Goal: Transaction & Acquisition: Download file/media

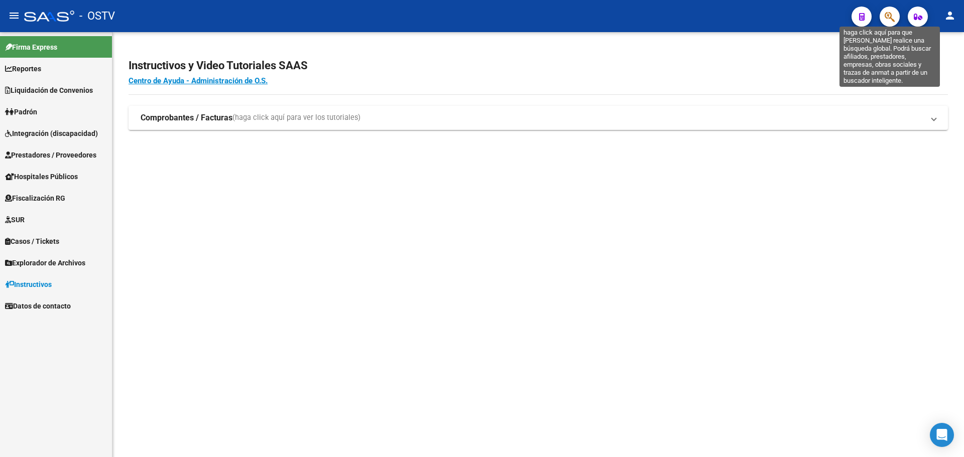
click at [892, 17] on icon "button" at bounding box center [890, 17] width 10 height 12
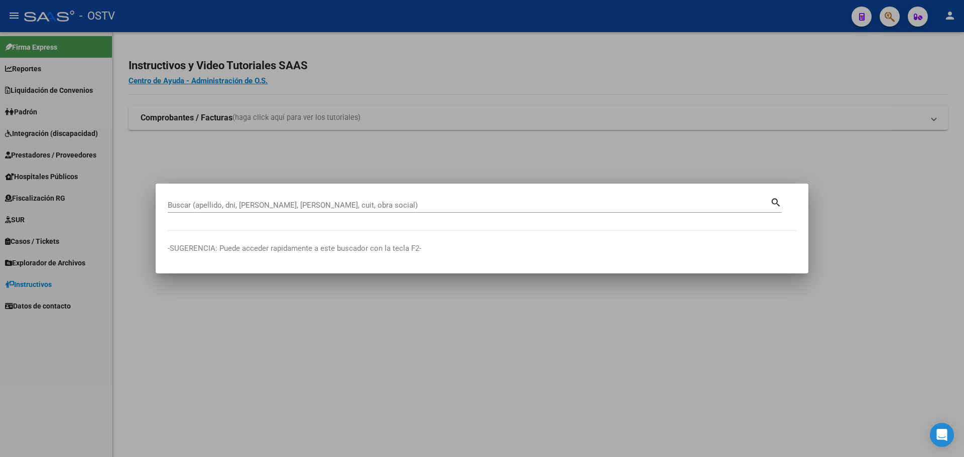
click at [216, 201] on input "Buscar (apellido, dni, cuil, nro traspaso, cuit, obra social)" at bounding box center [469, 205] width 602 height 9
click at [236, 203] on input "Buscar (apellido, dni, cuil, nro traspaso, cuit, obra social)" at bounding box center [469, 205] width 602 height 9
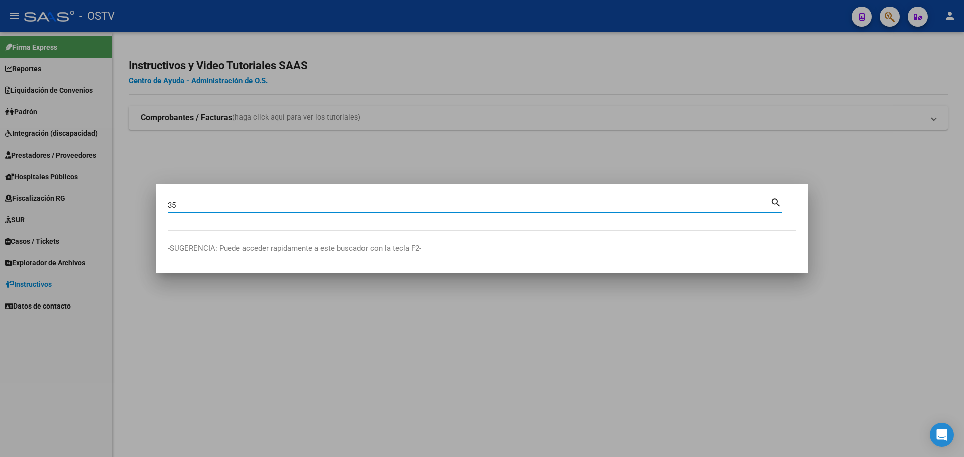
type input "3"
type input "27857097"
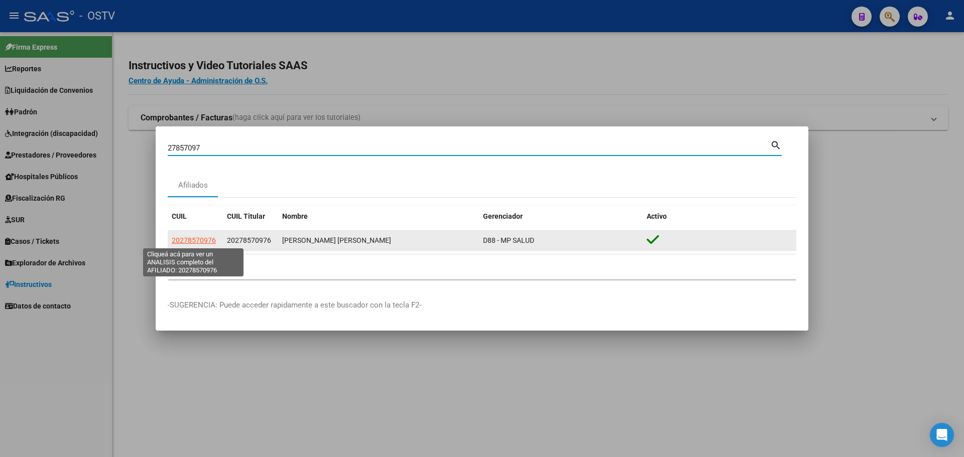
click at [201, 241] on span "20278570976" at bounding box center [194, 240] width 44 height 8
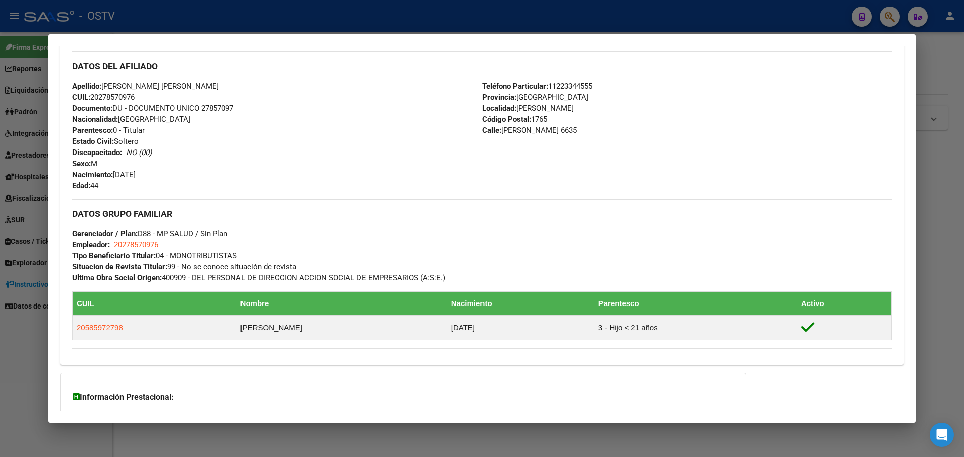
scroll to position [402, 0]
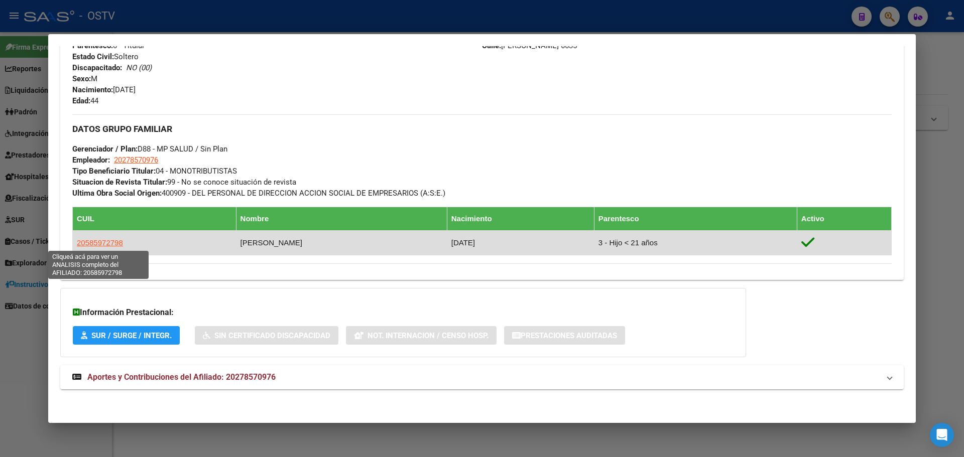
click at [112, 242] on span "20585972798" at bounding box center [100, 242] width 46 height 9
type textarea "20585972798"
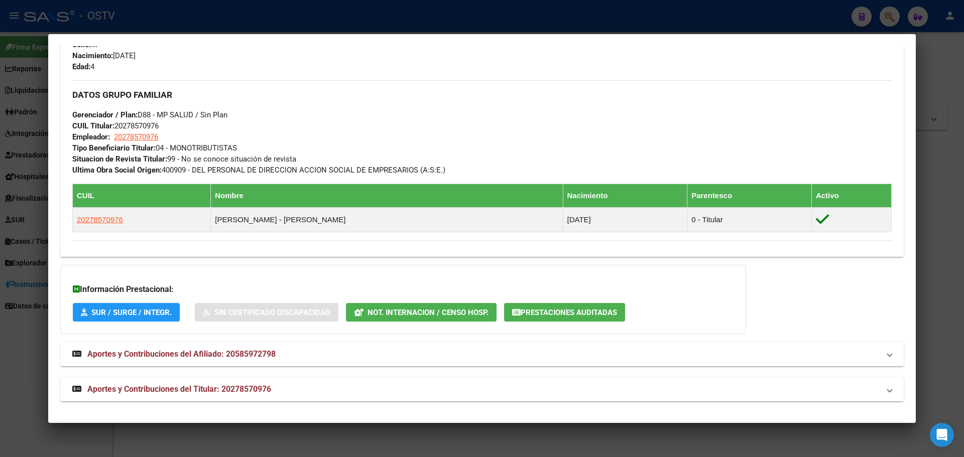
scroll to position [430, 0]
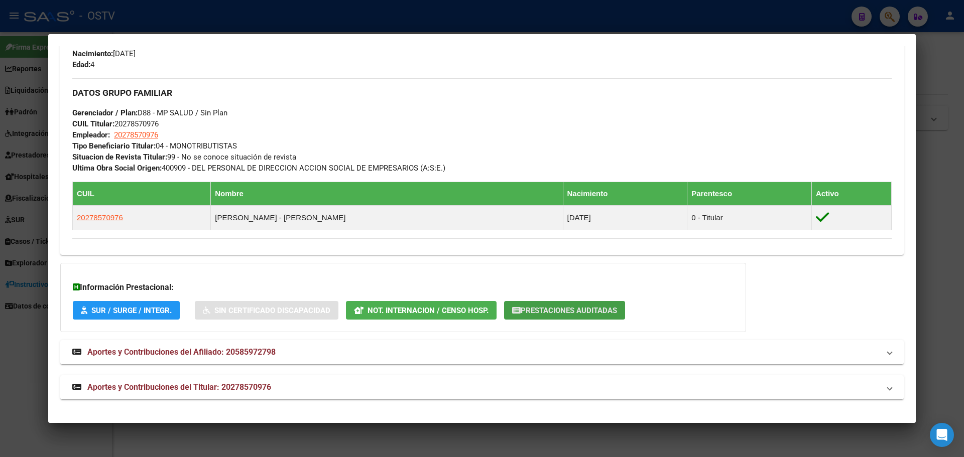
click at [581, 310] on span "Prestaciones Auditadas" at bounding box center [569, 310] width 96 height 9
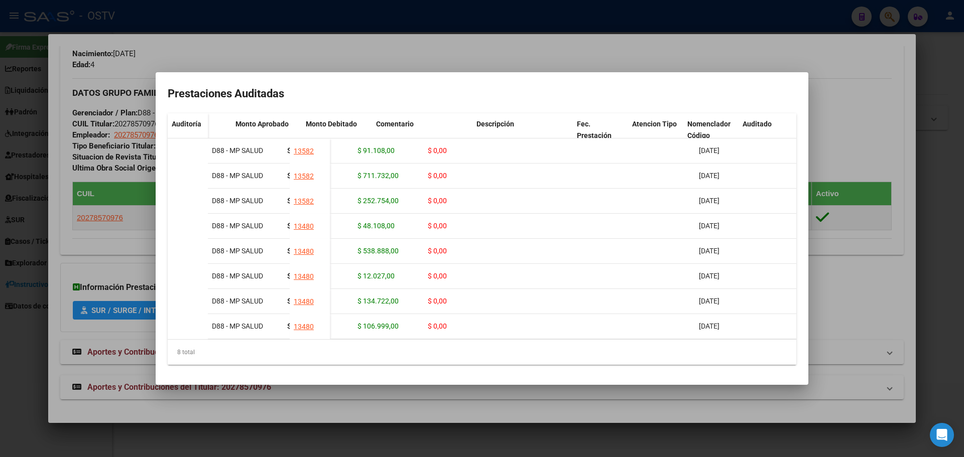
scroll to position [0, 122]
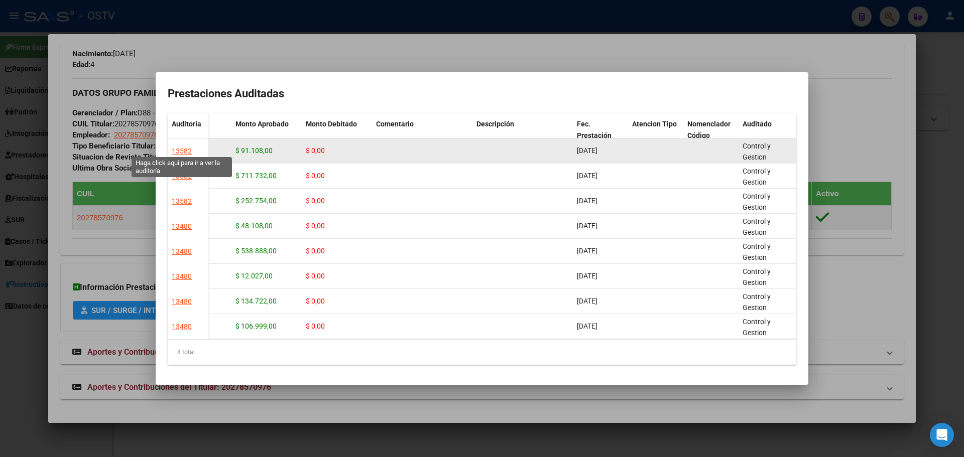
click at [185, 146] on div "13582" at bounding box center [182, 152] width 20 height 12
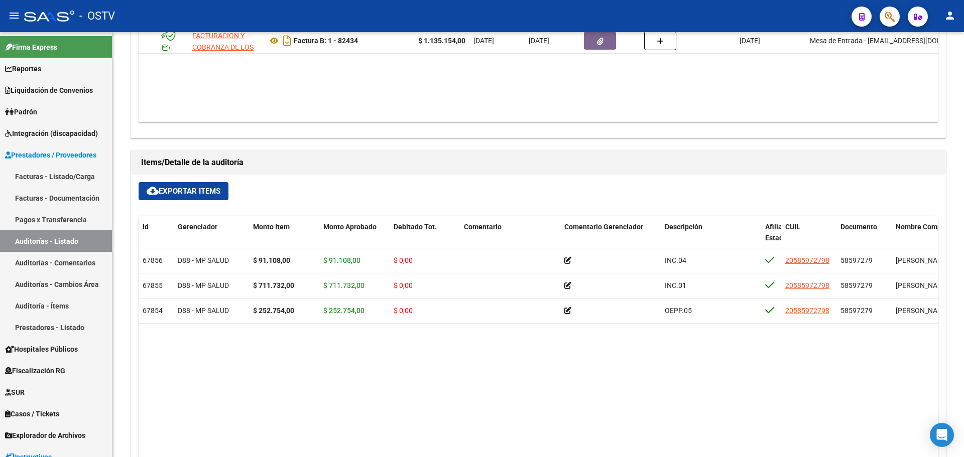
scroll to position [602, 0]
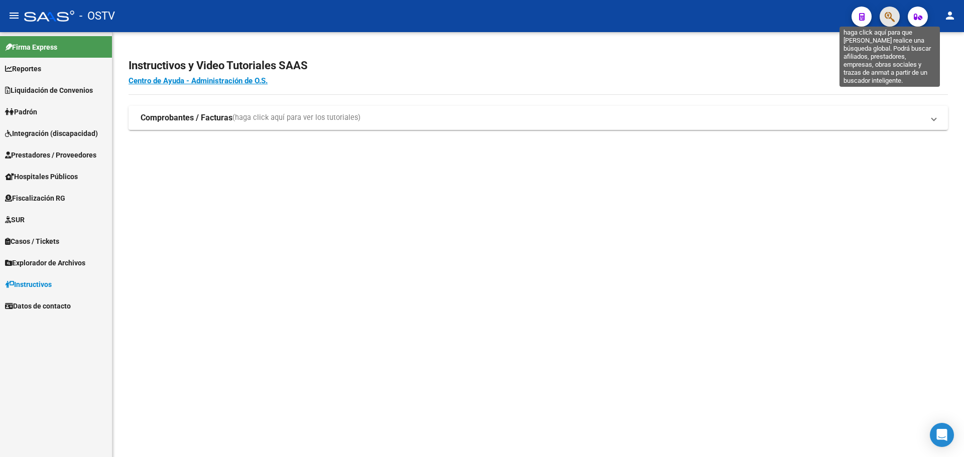
click at [894, 19] on icon "button" at bounding box center [890, 17] width 10 height 12
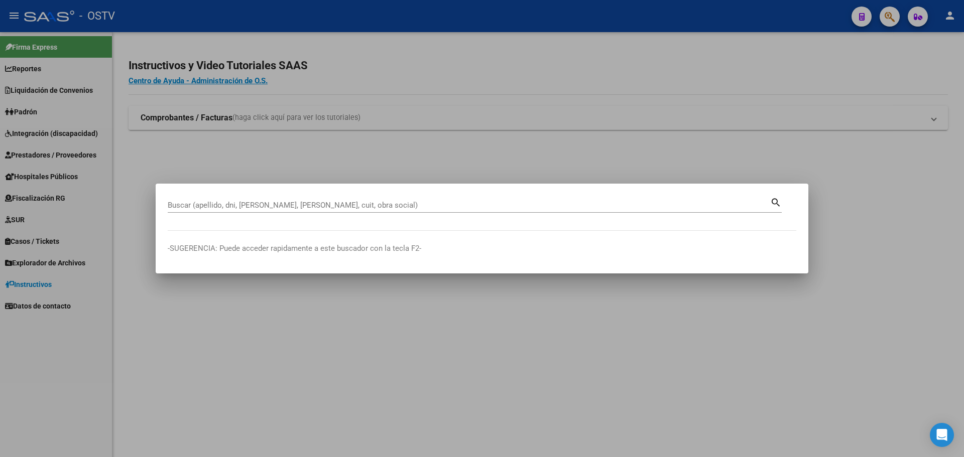
click at [243, 202] on input "Buscar (apellido, dni, cuil, nro traspaso, cuit, obra social)" at bounding box center [469, 205] width 602 height 9
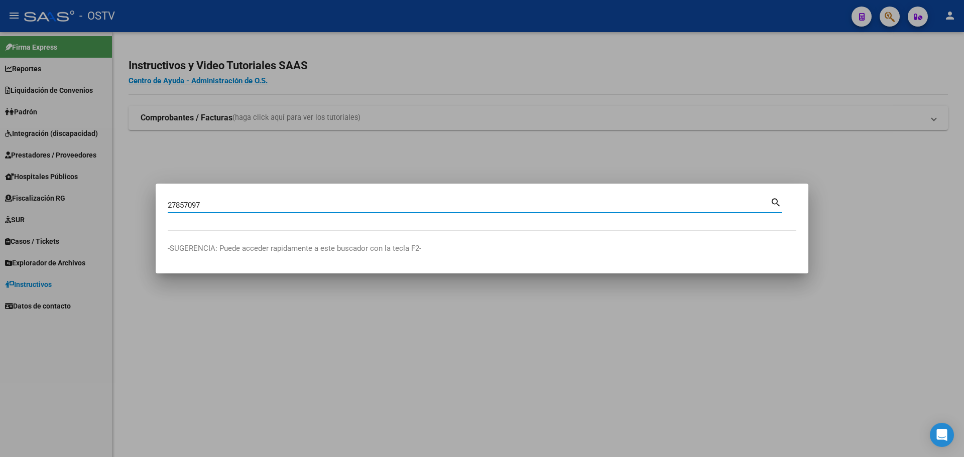
type input "27857097"
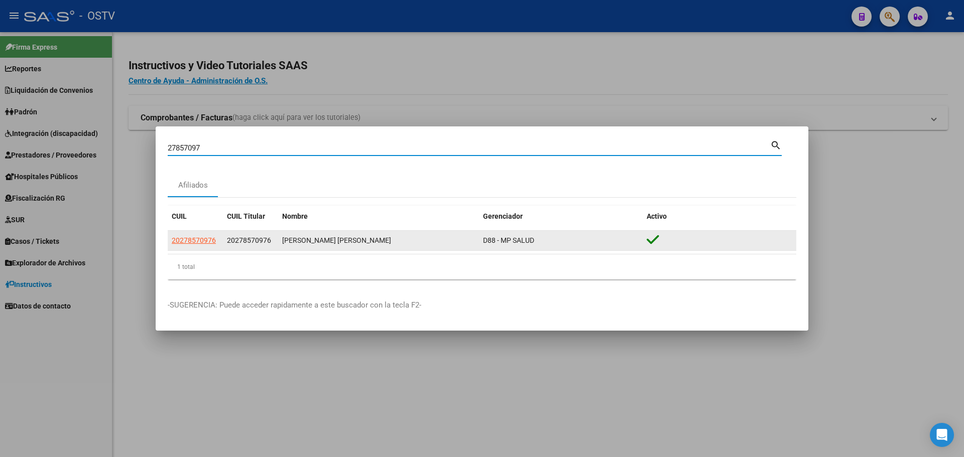
click at [265, 240] on span "20278570976" at bounding box center [249, 240] width 44 height 8
copy span "20278570976"
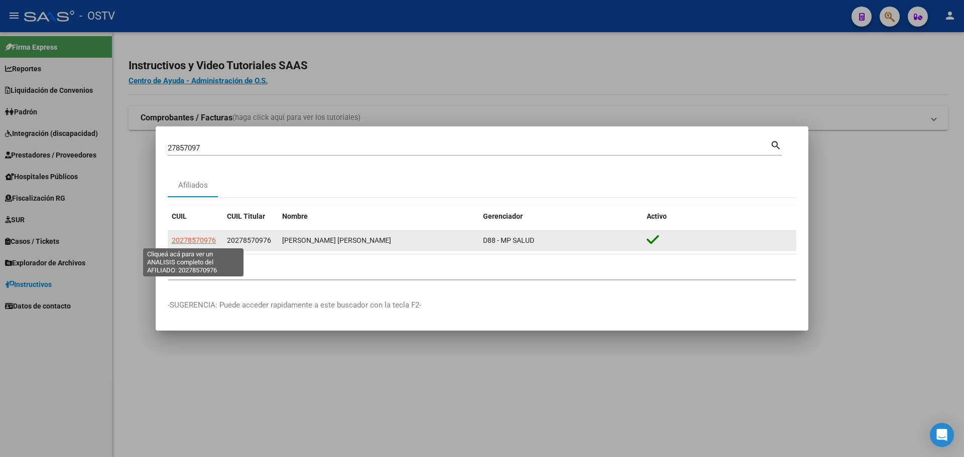
click at [202, 238] on span "20278570976" at bounding box center [194, 240] width 44 height 8
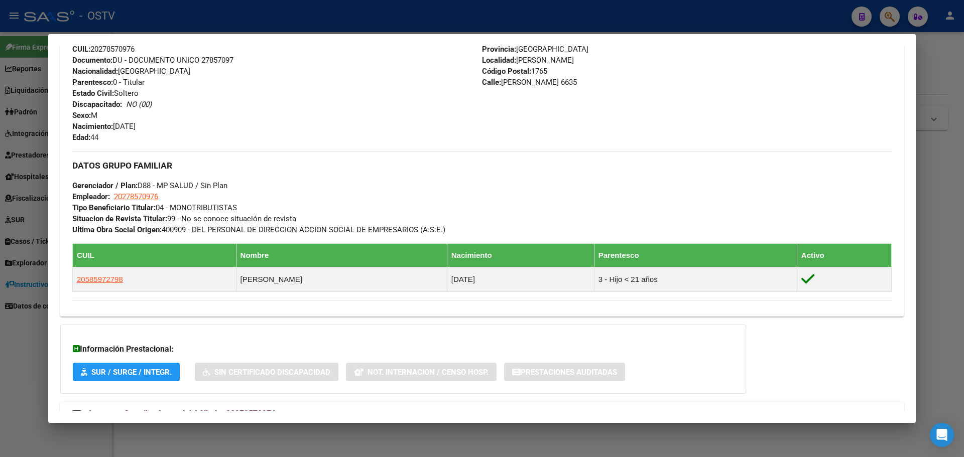
scroll to position [403, 0]
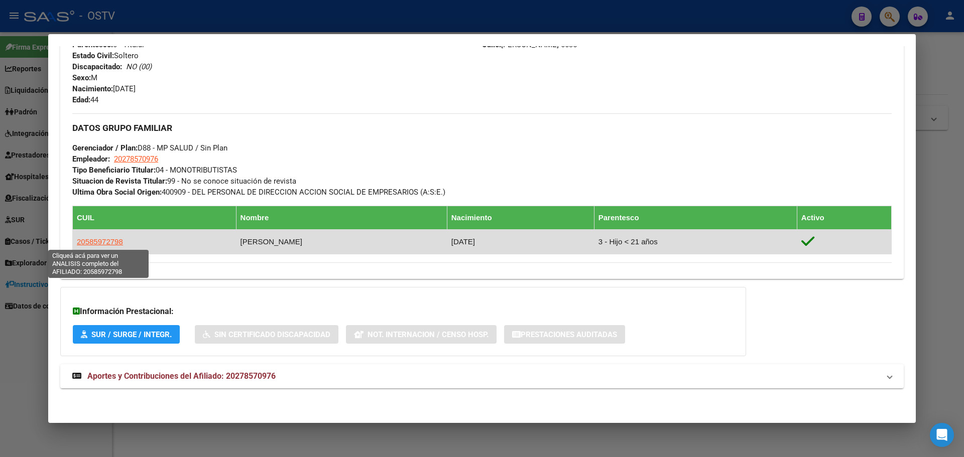
click at [113, 241] on span "20585972798" at bounding box center [100, 241] width 46 height 9
type textarea "20585972798"
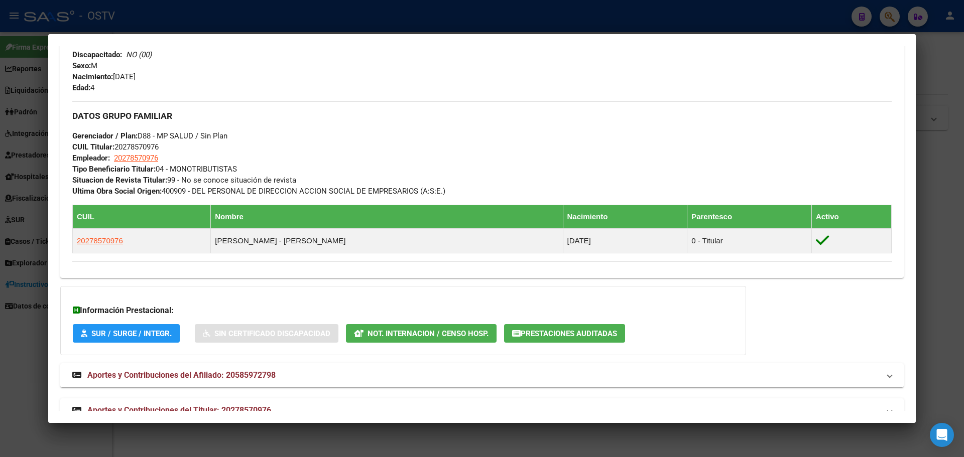
scroll to position [430, 0]
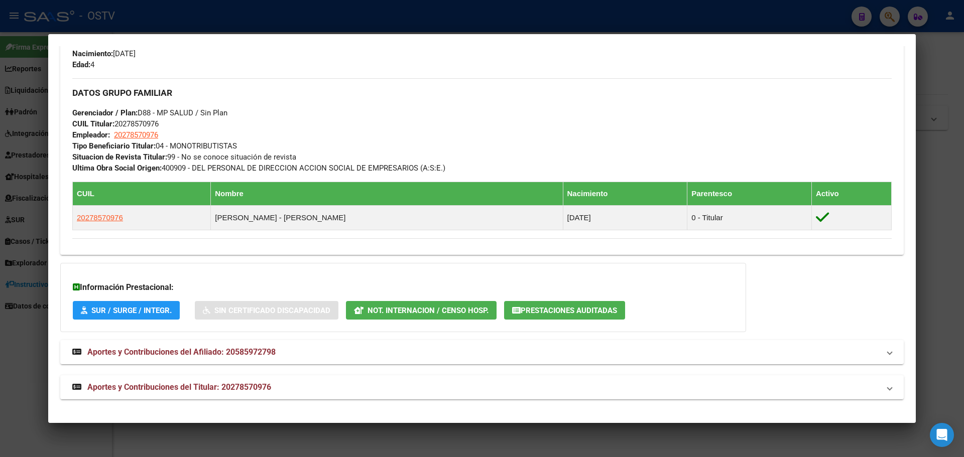
click at [595, 312] on span "Prestaciones Auditadas" at bounding box center [569, 310] width 96 height 9
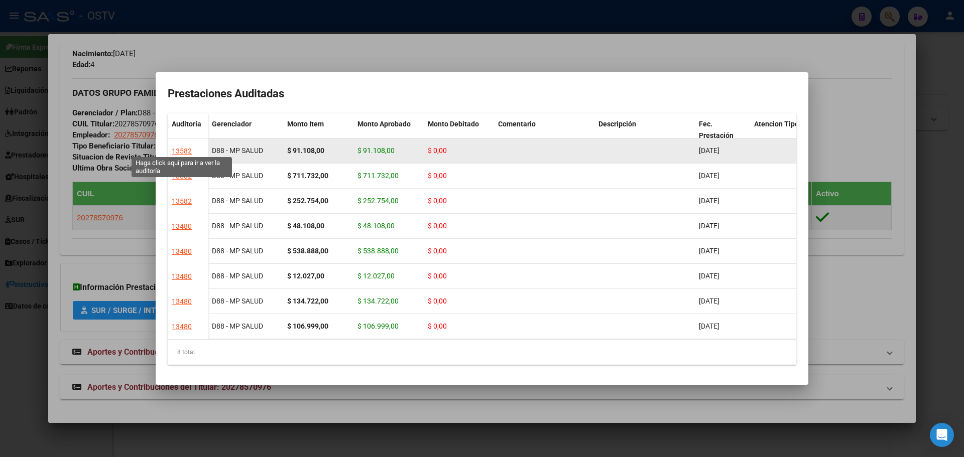
click at [183, 146] on div "13582" at bounding box center [182, 152] width 20 height 12
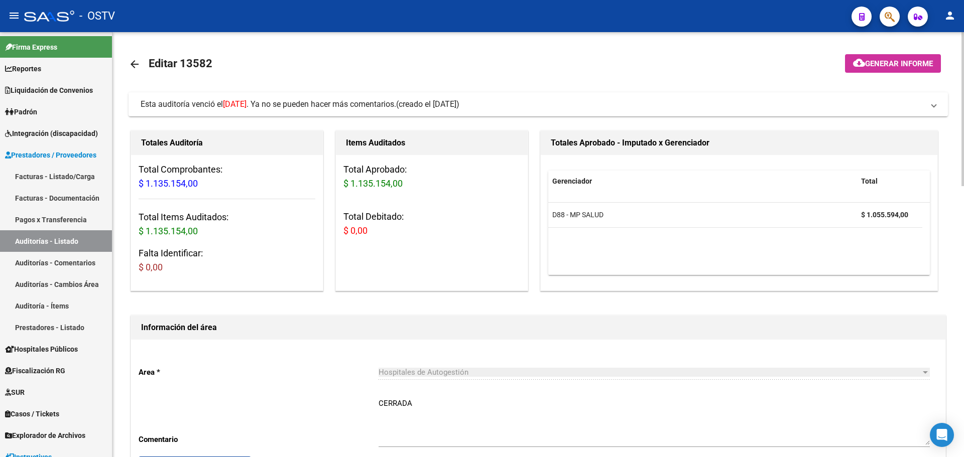
click at [137, 65] on mat-icon "arrow_back" at bounding box center [135, 64] width 12 height 12
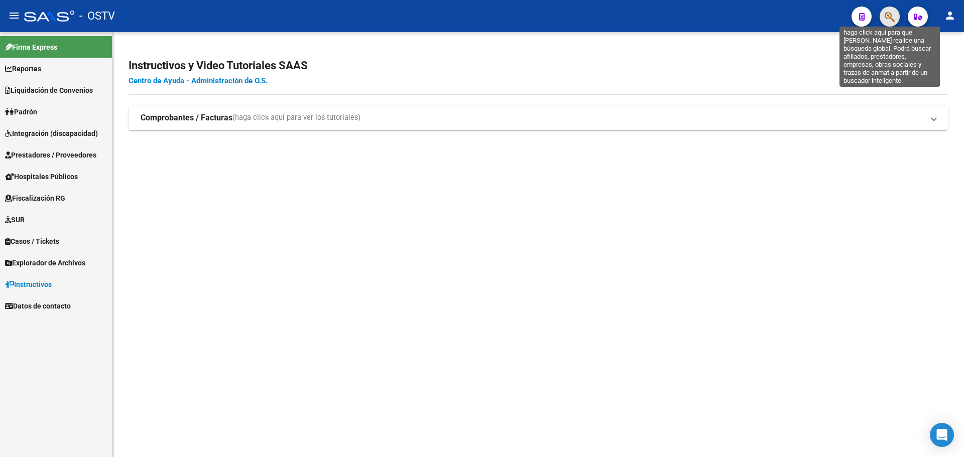
click at [892, 12] on icon "button" at bounding box center [890, 17] width 10 height 12
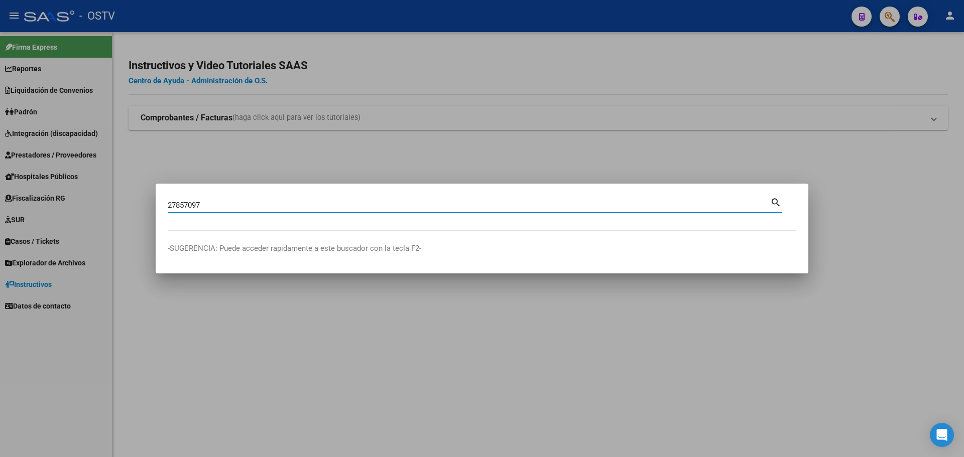
type input "27857097"
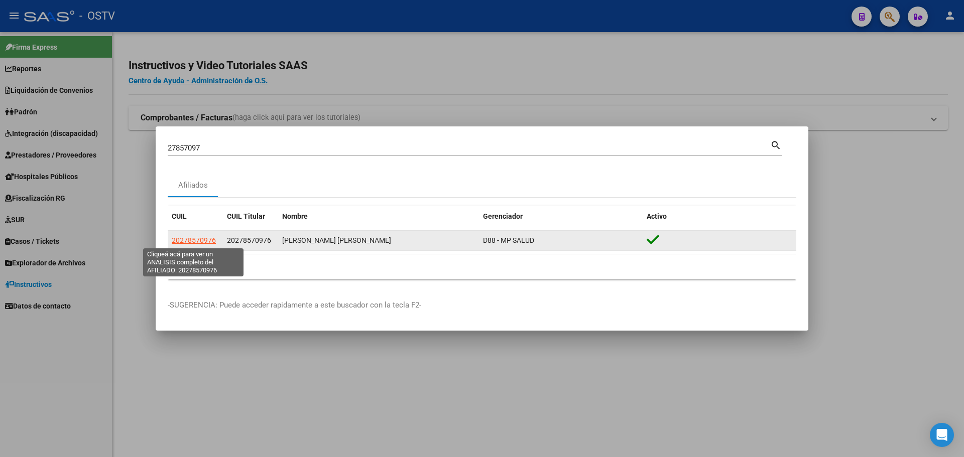
click at [202, 241] on span "20278570976" at bounding box center [194, 240] width 44 height 8
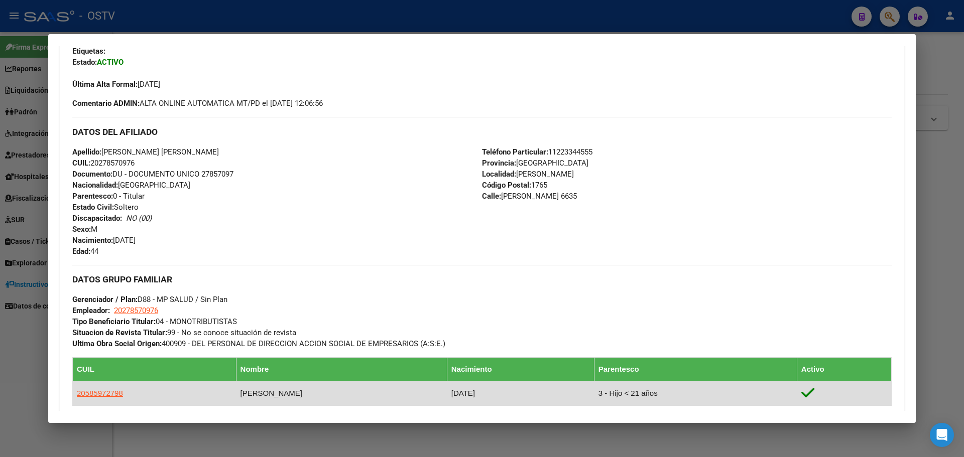
scroll to position [403, 0]
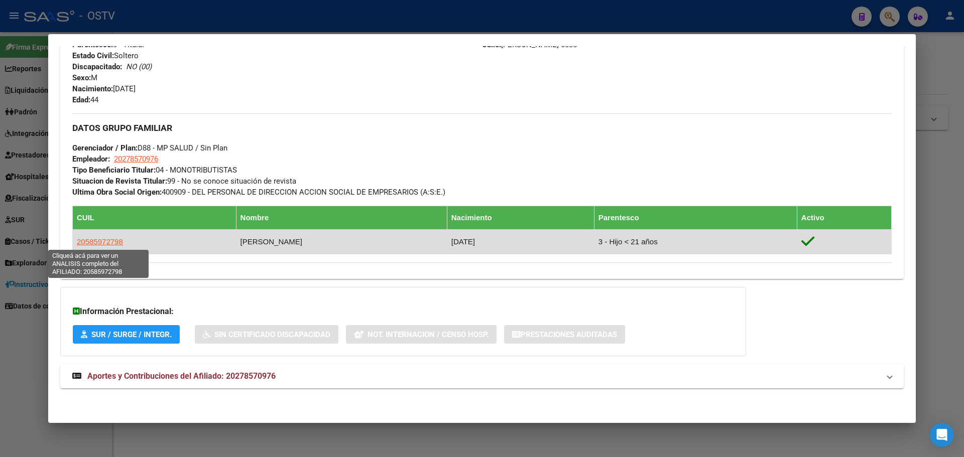
click at [103, 241] on span "20585972798" at bounding box center [100, 241] width 46 height 9
type textarea "20585972798"
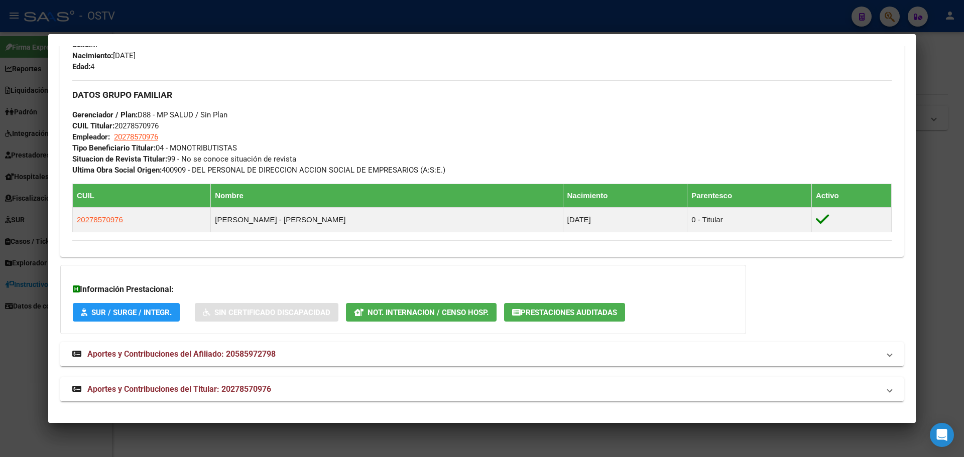
scroll to position [430, 0]
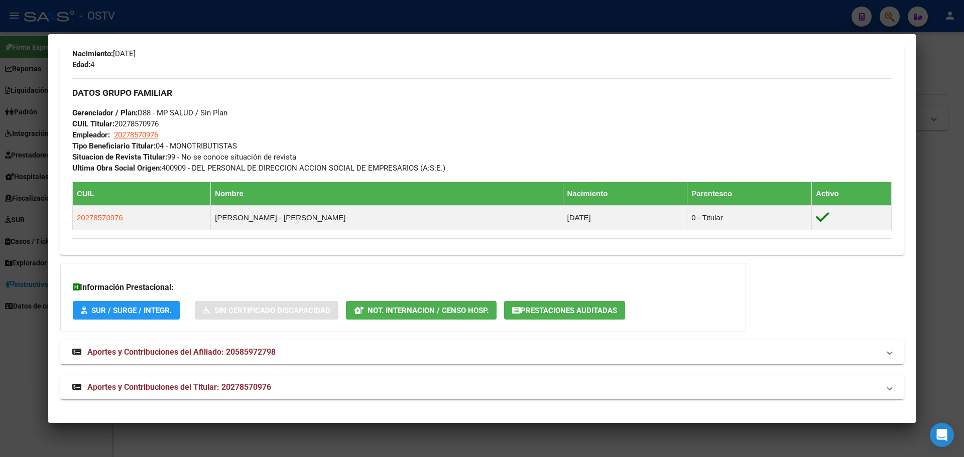
click at [594, 313] on span "Prestaciones Auditadas" at bounding box center [569, 310] width 96 height 9
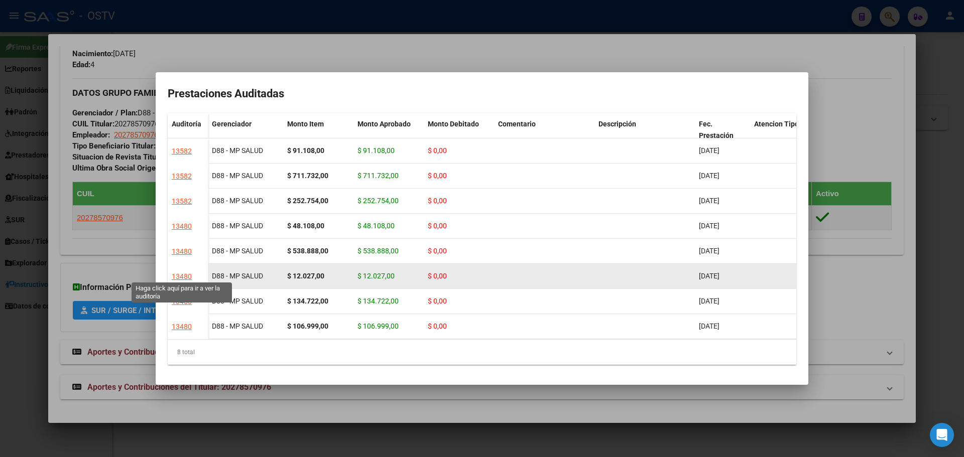
click at [182, 274] on div "13480" at bounding box center [182, 277] width 20 height 12
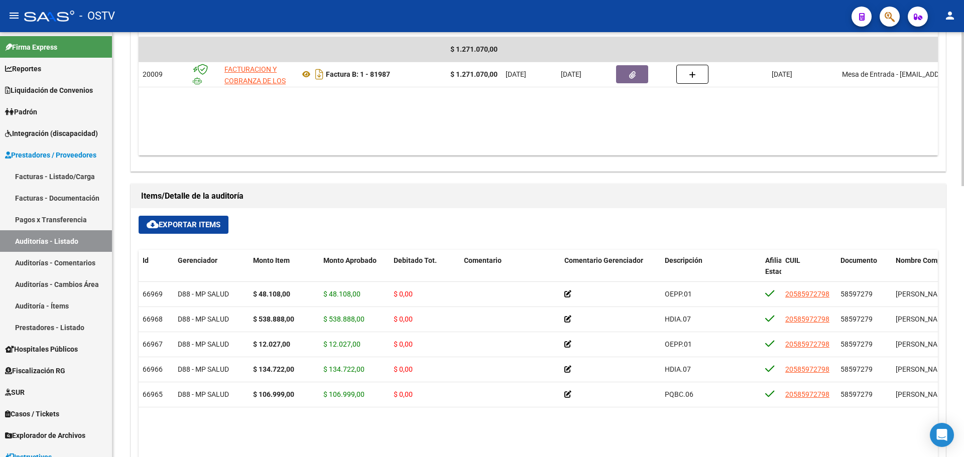
scroll to position [552, 0]
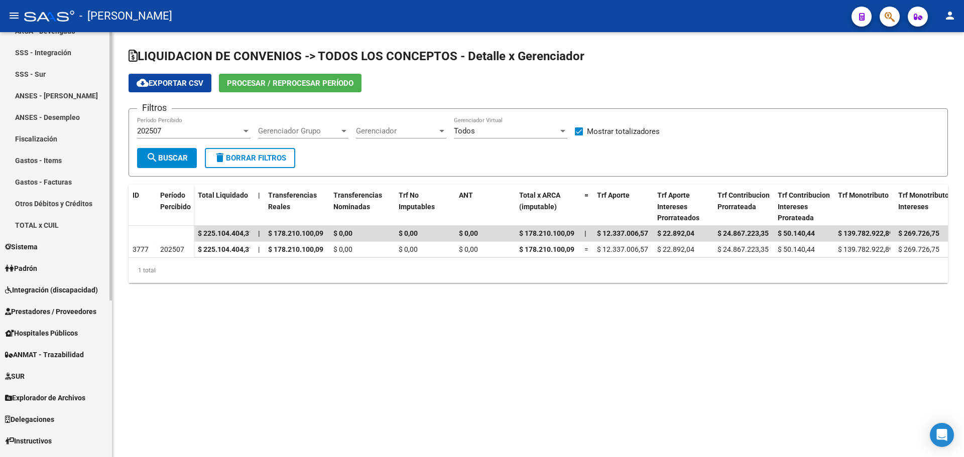
scroll to position [248, 0]
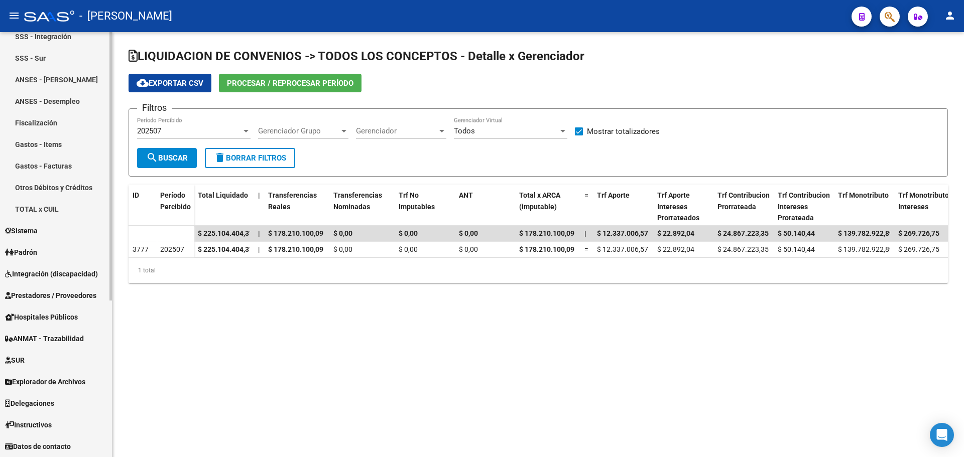
click at [66, 383] on span "Explorador de Archivos" at bounding box center [45, 382] width 80 height 11
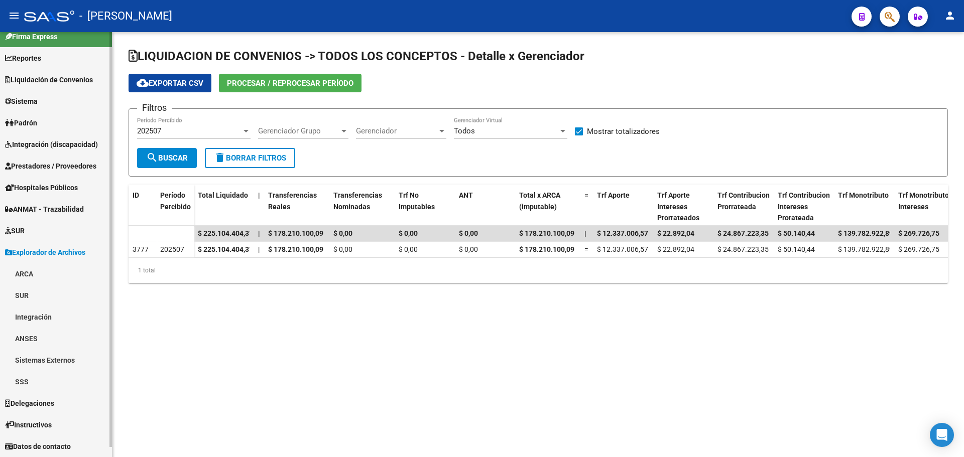
scroll to position [11, 0]
click at [40, 275] on link "ARCA" at bounding box center [56, 274] width 112 height 22
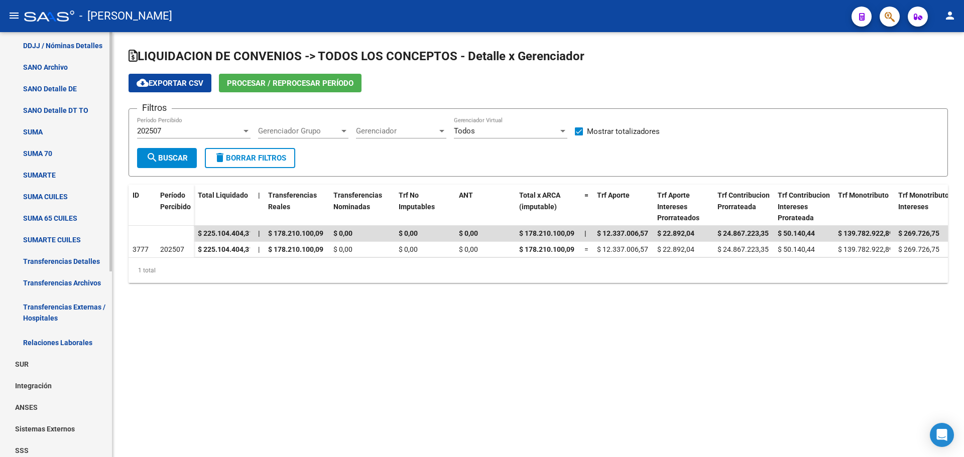
scroll to position [262, 0]
click at [63, 256] on link "Transferencias Detalles" at bounding box center [56, 261] width 112 height 22
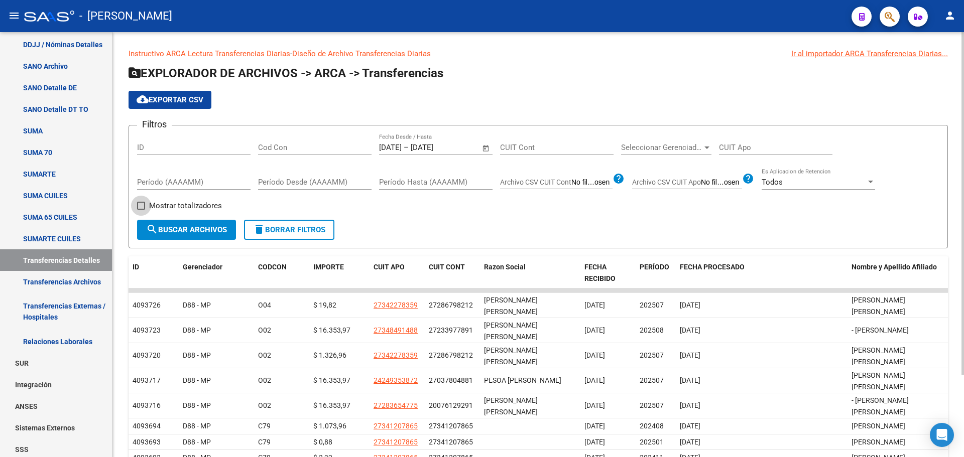
click at [174, 204] on span "Mostrar totalizadores" at bounding box center [185, 206] width 73 height 12
click at [141, 210] on input "Mostrar totalizadores" at bounding box center [141, 210] width 1 height 1
checkbox input "true"
click at [184, 223] on button "search Buscar Archivos" at bounding box center [186, 230] width 99 height 20
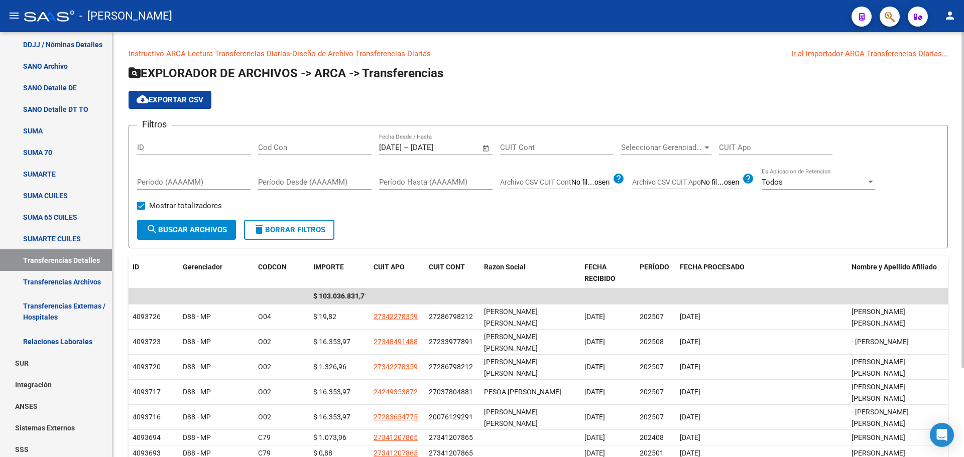
click at [147, 98] on mat-icon "cloud_download" at bounding box center [143, 99] width 12 height 12
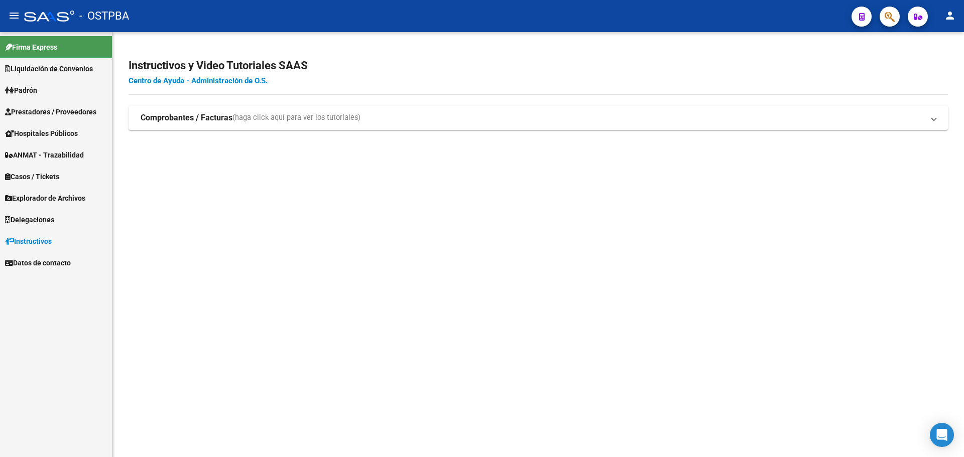
click at [60, 195] on span "Explorador de Archivos" at bounding box center [45, 198] width 80 height 11
click at [30, 216] on link "ARCA" at bounding box center [56, 220] width 112 height 22
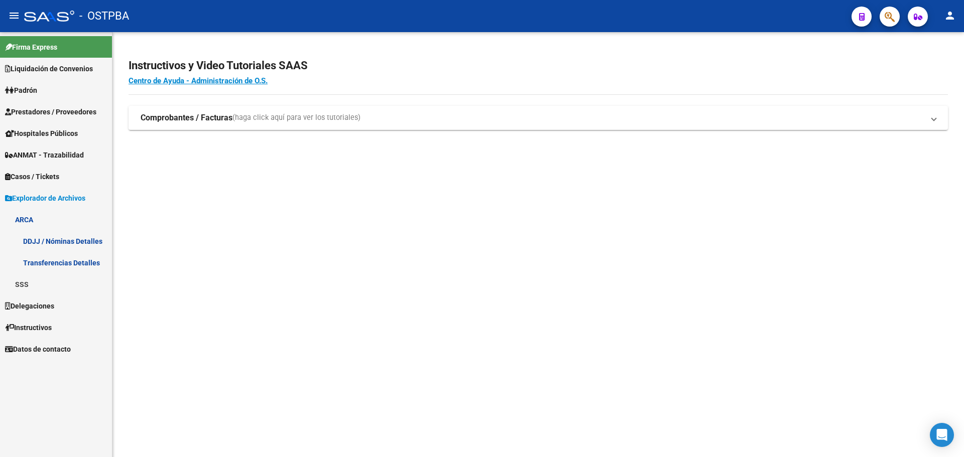
click at [50, 262] on link "Transferencias Detalles" at bounding box center [56, 263] width 112 height 22
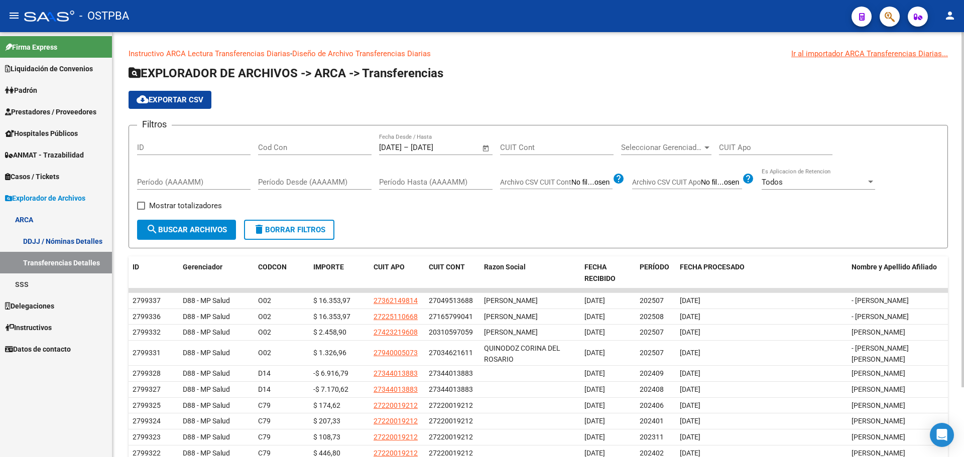
click at [185, 204] on span "Mostrar totalizadores" at bounding box center [185, 206] width 73 height 12
click at [141, 210] on input "Mostrar totalizadores" at bounding box center [141, 210] width 1 height 1
checkbox input "true"
click at [183, 224] on button "search Buscar Archivos" at bounding box center [186, 230] width 99 height 20
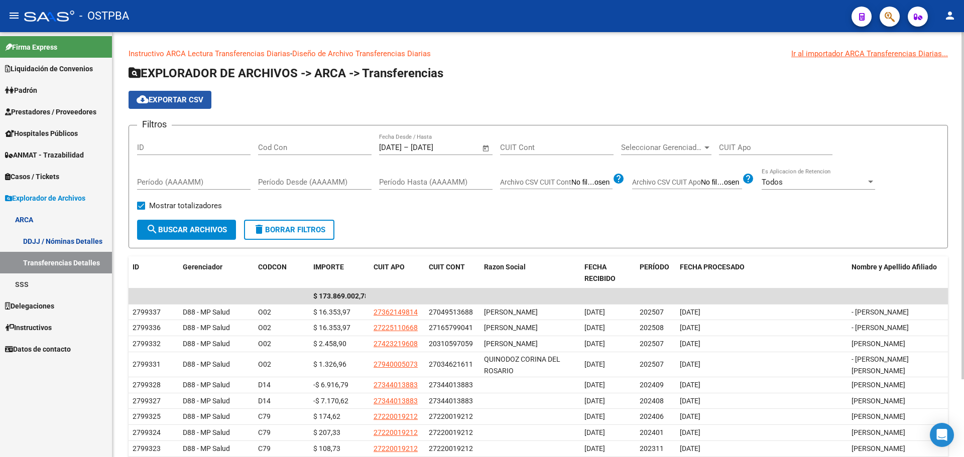
click at [191, 99] on span "cloud_download Exportar CSV" at bounding box center [170, 99] width 67 height 9
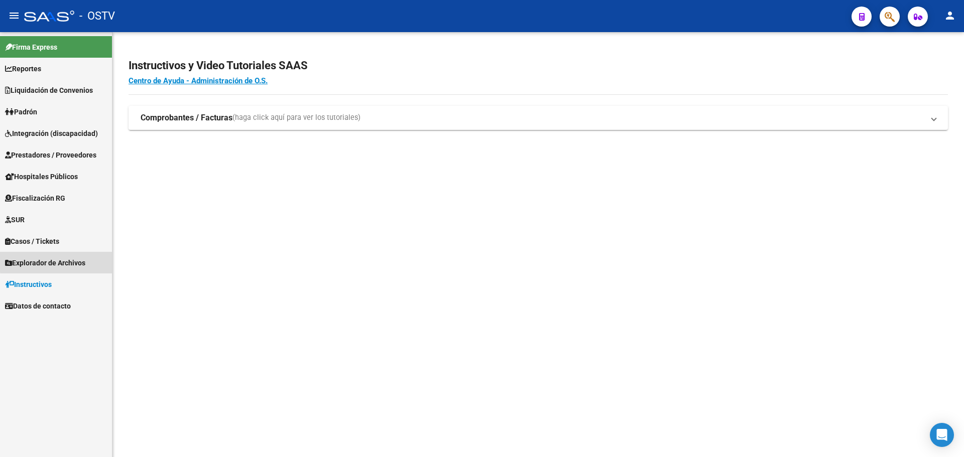
click at [74, 261] on span "Explorador de Archivos" at bounding box center [45, 263] width 80 height 11
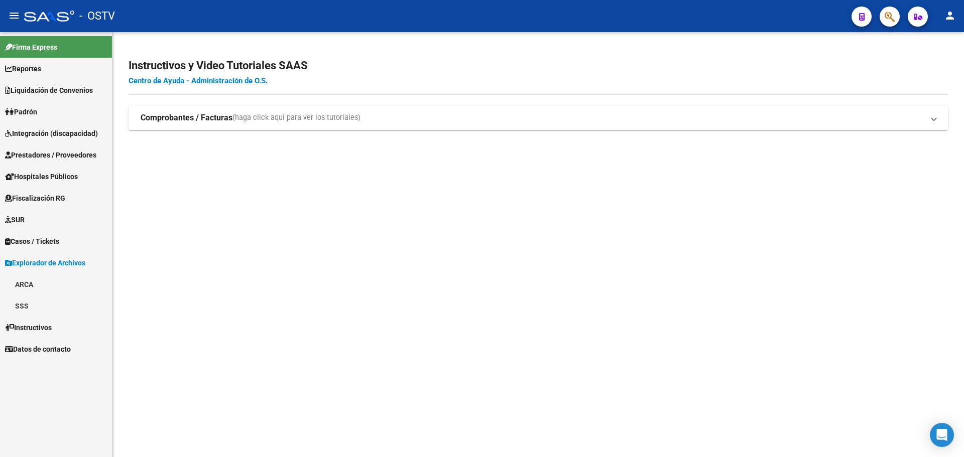
click at [26, 285] on link "ARCA" at bounding box center [56, 285] width 112 height 22
drag, startPoint x: 38, startPoint y: 327, endPoint x: 43, endPoint y: 318, distance: 10.6
click at [38, 325] on link "Transferencias Detalles" at bounding box center [56, 328] width 112 height 22
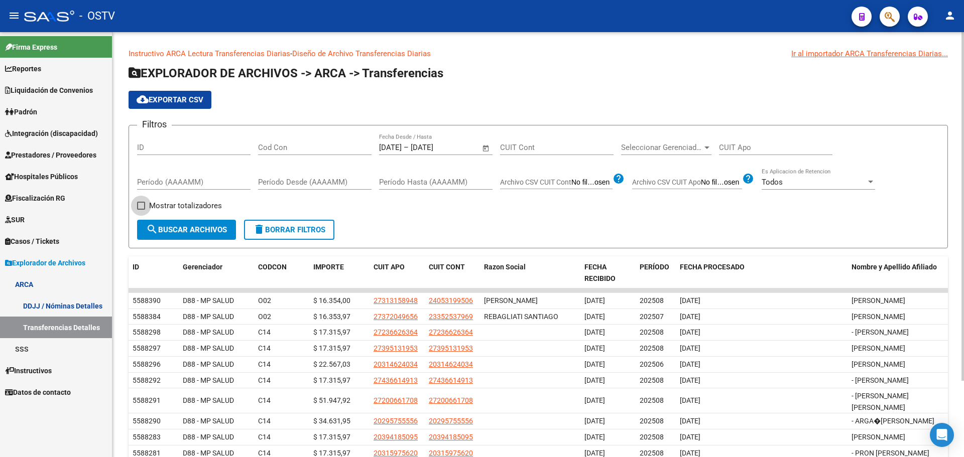
drag, startPoint x: 205, startPoint y: 205, endPoint x: 197, endPoint y: 243, distance: 38.4
click at [204, 205] on span "Mostrar totalizadores" at bounding box center [185, 206] width 73 height 12
click at [141, 210] on input "Mostrar totalizadores" at bounding box center [141, 210] width 1 height 1
checkbox input "true"
click at [197, 242] on form "Filtros ID Cod Con [DATE] [DATE] – [DATE] [DATE] Fecha Desde / Hasta CUIT Cont …" at bounding box center [538, 187] width 819 height 124
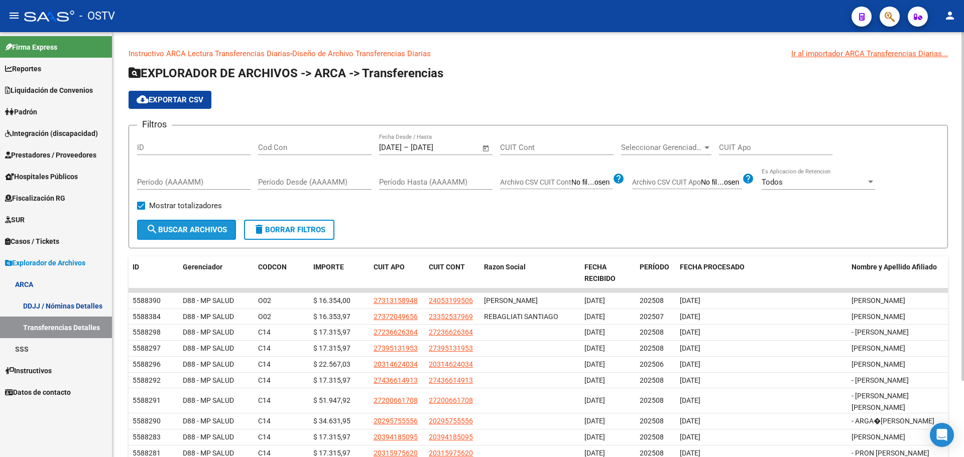
click at [200, 230] on span "search Buscar Archivos" at bounding box center [186, 229] width 81 height 9
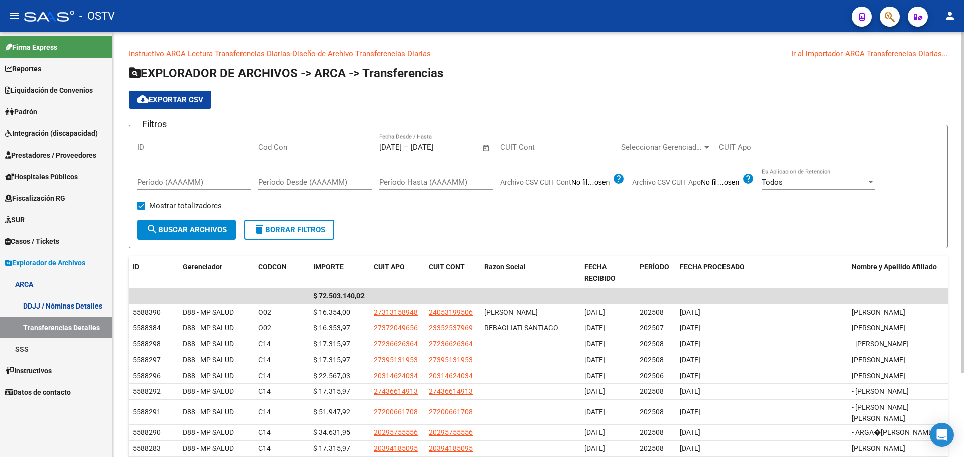
click at [187, 97] on span "cloud_download Exportar CSV" at bounding box center [170, 99] width 67 height 9
